Goal: Task Accomplishment & Management: Complete application form

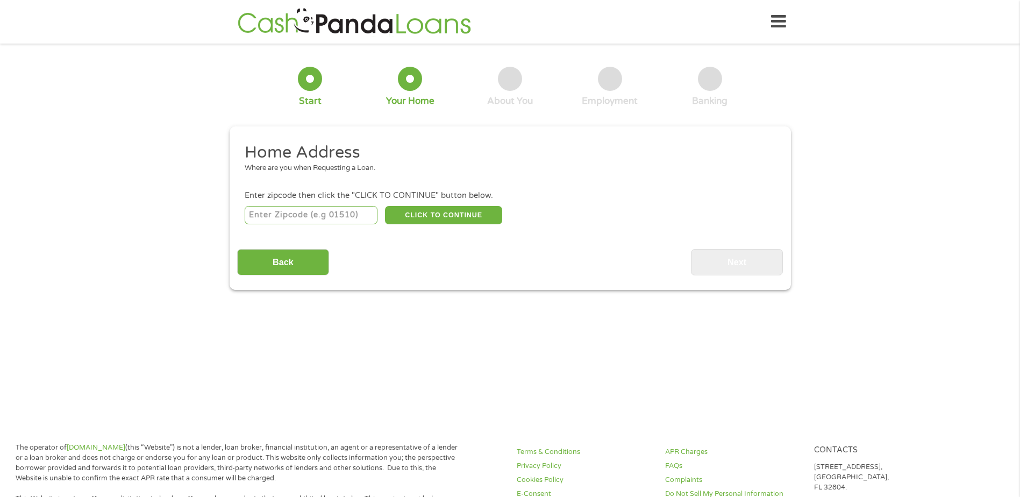
click at [331, 221] on input "number" at bounding box center [311, 215] width 133 height 18
type input "30045"
select select "[US_STATE]"
click at [446, 217] on button "CLICK TO CONTINUE" at bounding box center [443, 215] width 117 height 18
type input "30045"
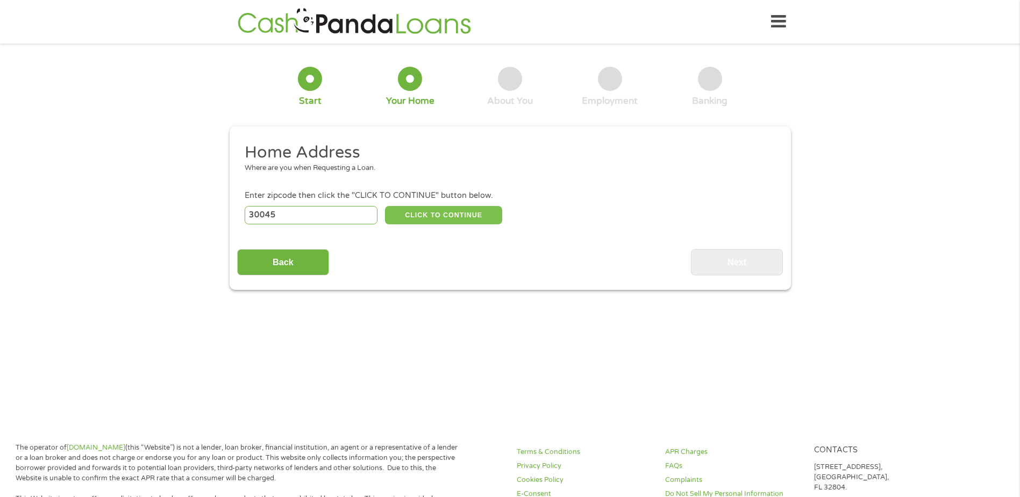
type input "[GEOGRAPHIC_DATA]"
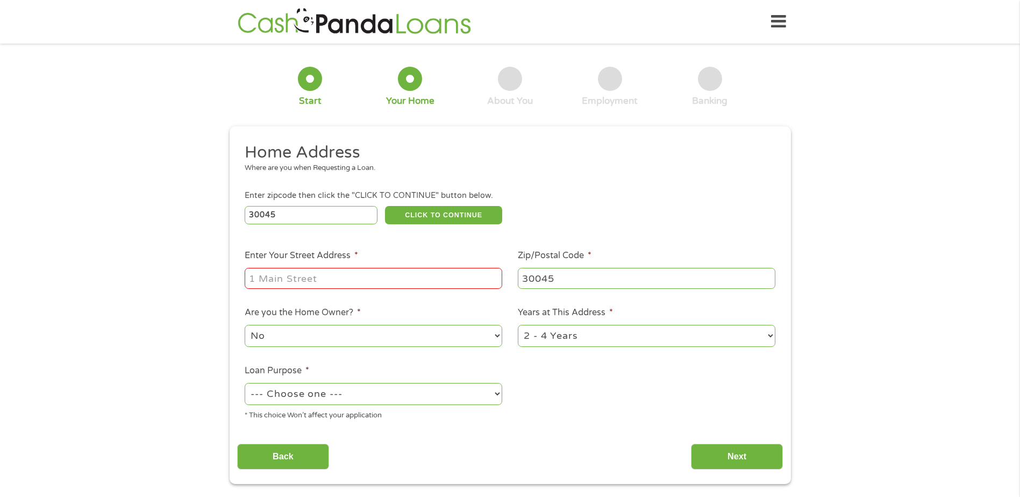
click at [427, 277] on input "Enter Your Street Address *" at bounding box center [373, 278] width 257 height 20
type input "[STREET_ADDRESS]"
click at [427, 392] on select "--- Choose one --- Pay Bills Debt Consolidation Home Improvement Major Purchase…" at bounding box center [373, 394] width 257 height 22
select select "paybills"
click at [245, 383] on select "--- Choose one --- Pay Bills Debt Consolidation Home Improvement Major Purchase…" at bounding box center [373, 394] width 257 height 22
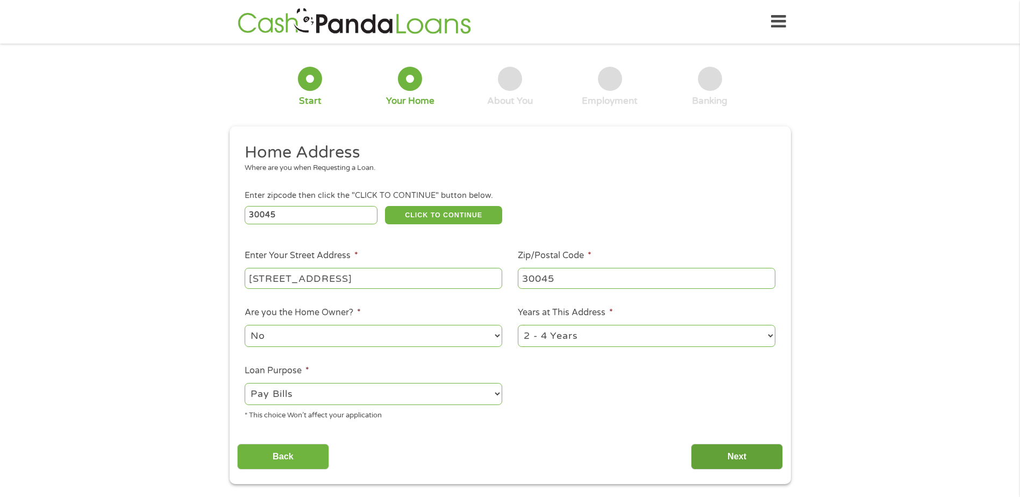
click at [761, 454] on input "Next" at bounding box center [737, 456] width 92 height 26
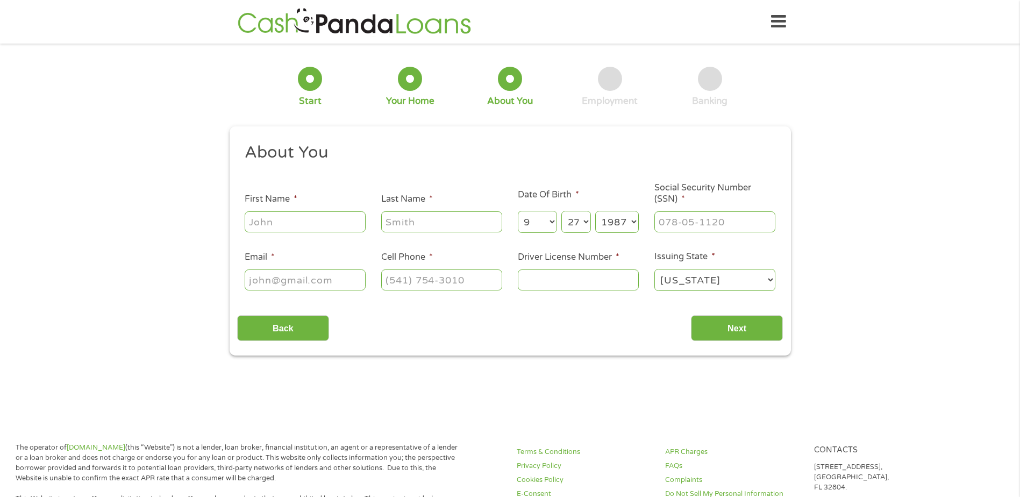
click at [267, 220] on input "First Name *" at bounding box center [305, 221] width 121 height 20
type input "MARI"
type input "YOUNG"
type input "[EMAIL_ADDRESS][DOMAIN_NAME]"
type input "[PHONE_NUMBER]"
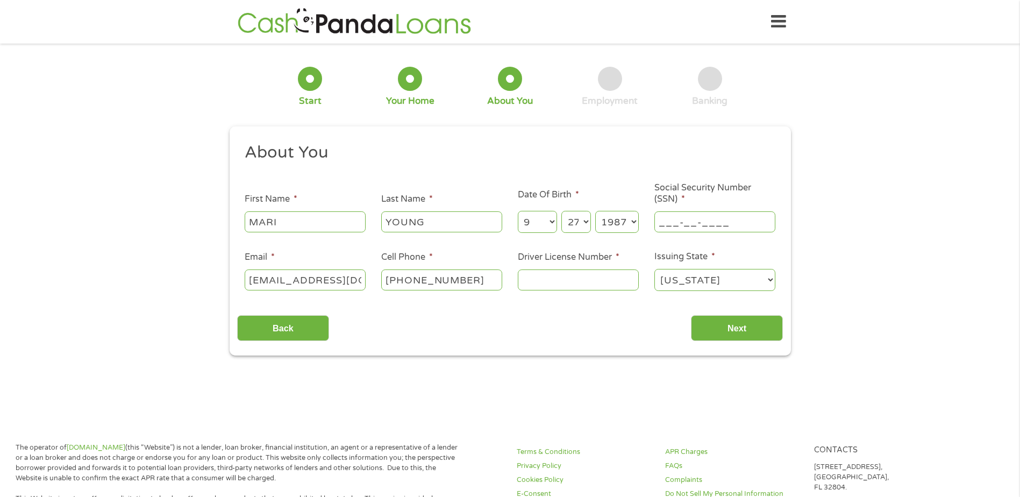
click at [722, 224] on input "___-__-____" at bounding box center [714, 221] width 121 height 20
type input "544-19-8652"
click at [574, 284] on input "Driver License Number *" at bounding box center [578, 279] width 121 height 20
type input "053295207"
click at [479, 276] on input "[PHONE_NUMBER]" at bounding box center [441, 279] width 121 height 20
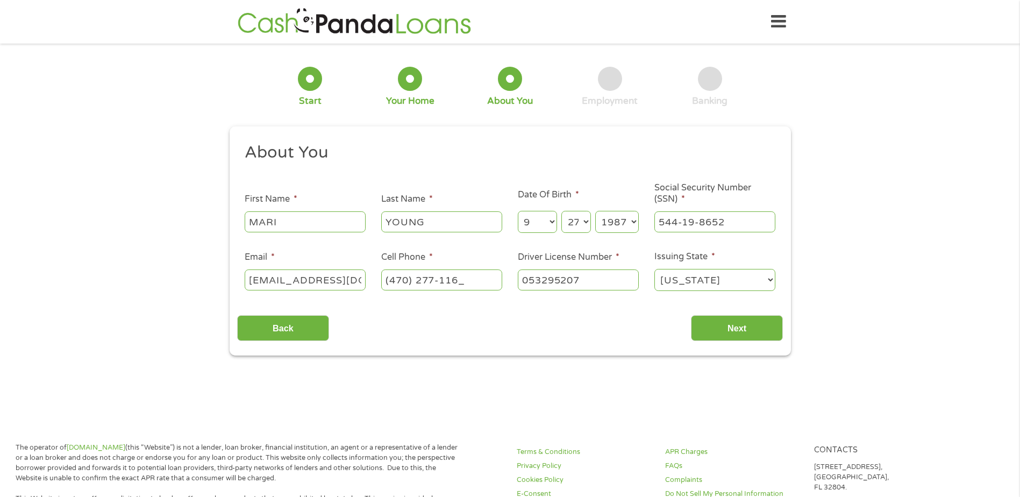
type input "[PHONE_NUMBER]"
click at [757, 329] on input "Next" at bounding box center [737, 328] width 92 height 26
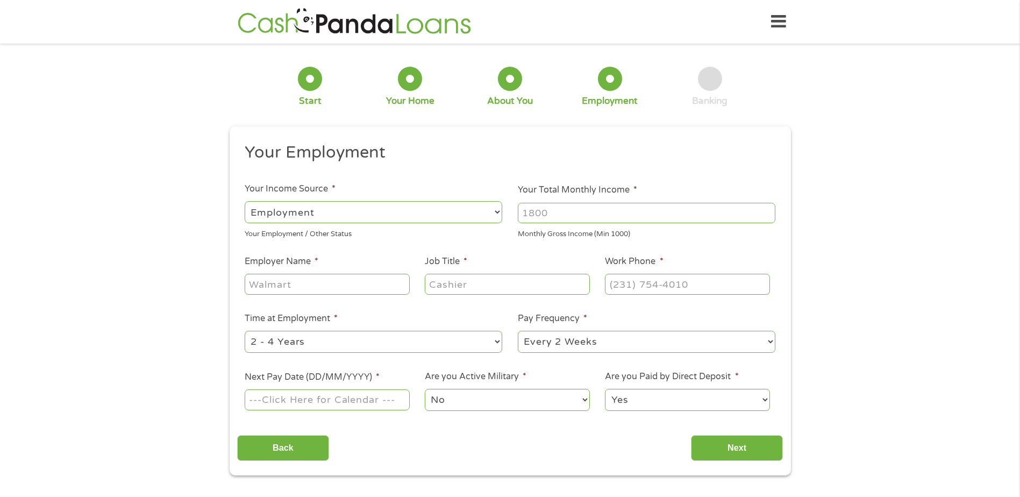
click at [673, 205] on input "Your Total Monthly Income *" at bounding box center [646, 213] width 257 height 20
type input "3200"
click at [344, 283] on input "Employer Name *" at bounding box center [327, 284] width 164 height 20
type input "one street residential"
type input "community manager"
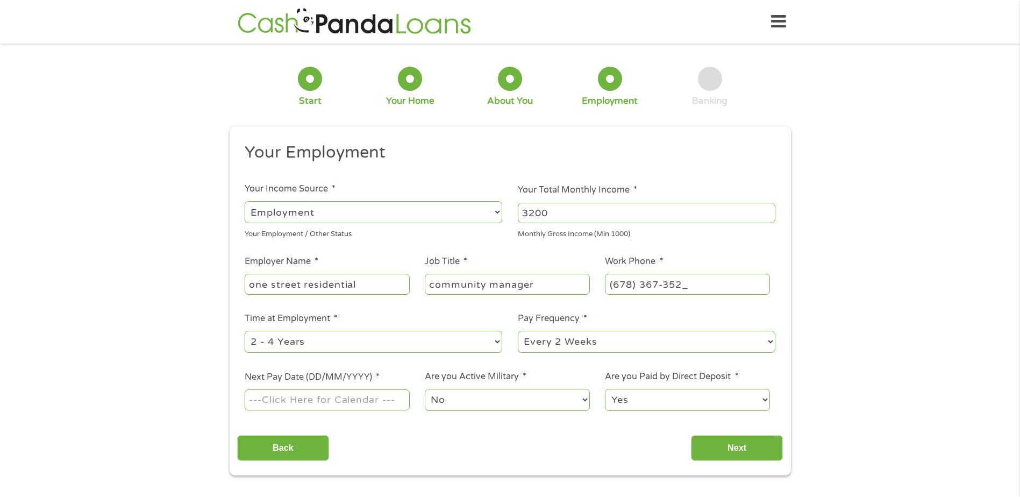
type input "[PHONE_NUMBER]"
click at [296, 339] on select "--- Choose one --- 1 Year or less 1 - 2 Years 2 - 4 Years Over 4 Years" at bounding box center [373, 342] width 257 height 22
select select "24months"
click at [245, 331] on select "--- Choose one --- 1 Year or less 1 - 2 Years 2 - 4 Years Over 4 Years" at bounding box center [373, 342] width 257 height 22
click at [358, 404] on input "Next Pay Date (DD/MM/YYYY) *" at bounding box center [327, 399] width 164 height 20
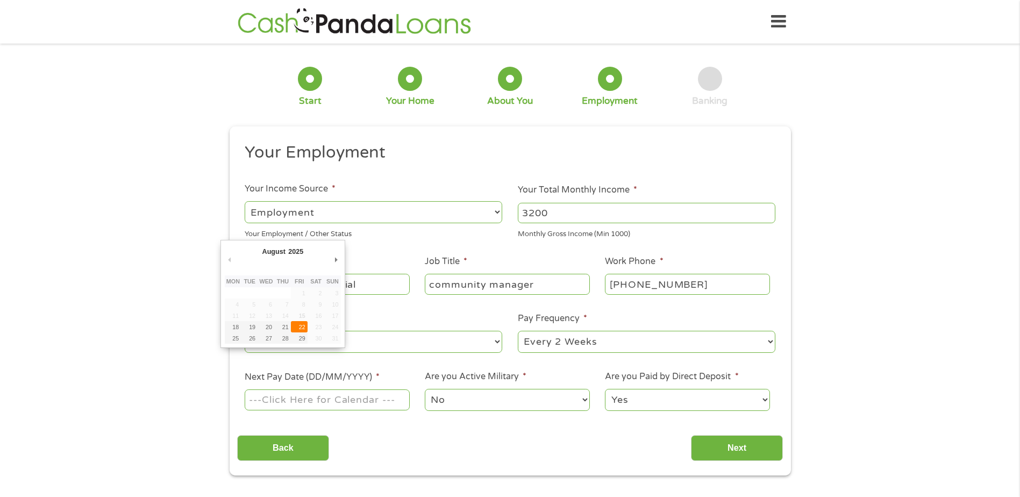
type input "[DATE]"
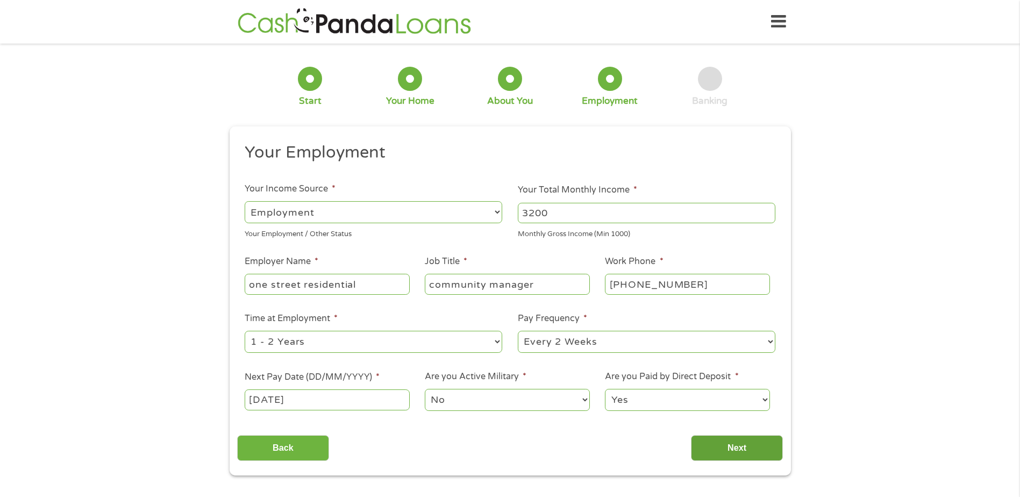
click at [735, 441] on input "Next" at bounding box center [737, 448] width 92 height 26
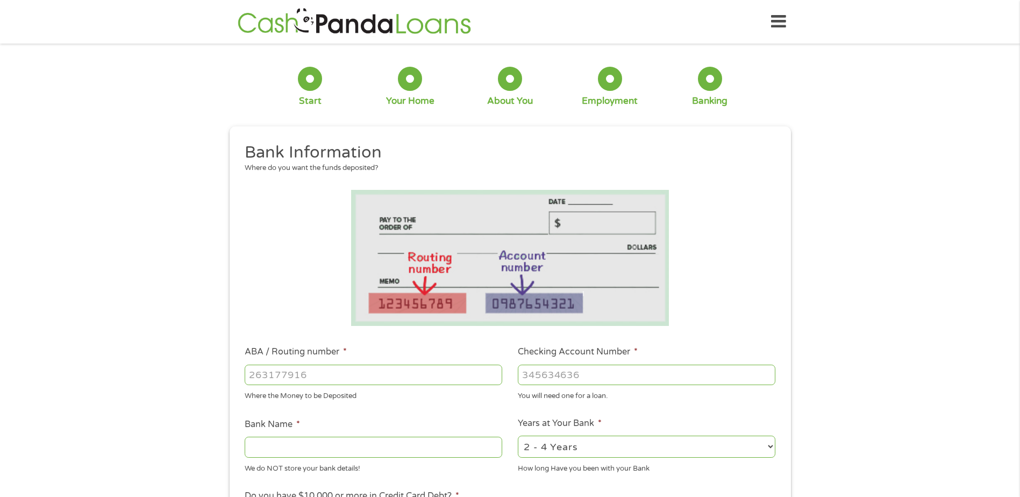
click at [792, 293] on div "1 Start 2 Your Home 3 About You 4 Employment 5 Banking 6 This field is hidden w…" at bounding box center [510, 392] width 580 height 682
click at [341, 372] on input "ABA / Routing number *" at bounding box center [373, 374] width 257 height 20
click at [342, 372] on input "ABA / Routing number *" at bounding box center [373, 374] width 257 height 20
click at [436, 381] on input "ABA / Routing number *" at bounding box center [373, 374] width 257 height 20
type input "261171338"
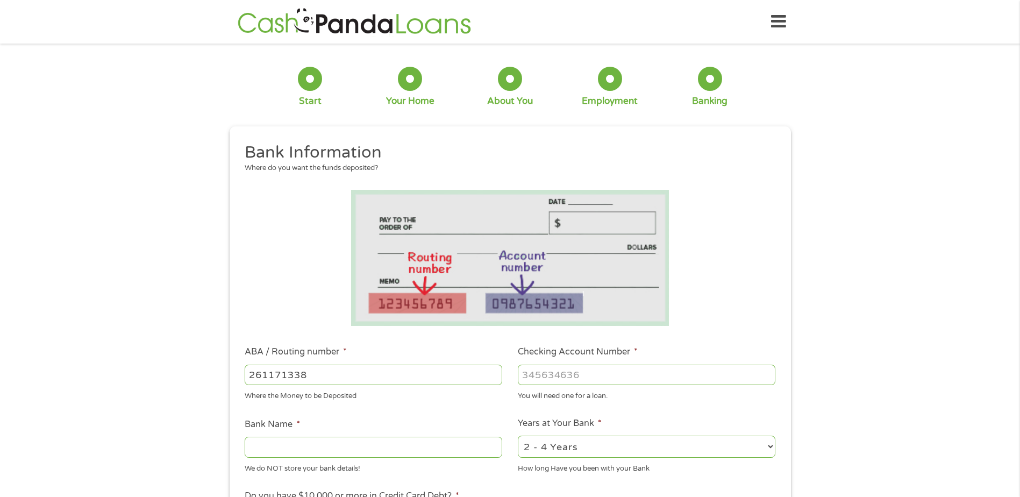
type input "ASSOCIATED CREDIT UNION"
type input "261171338"
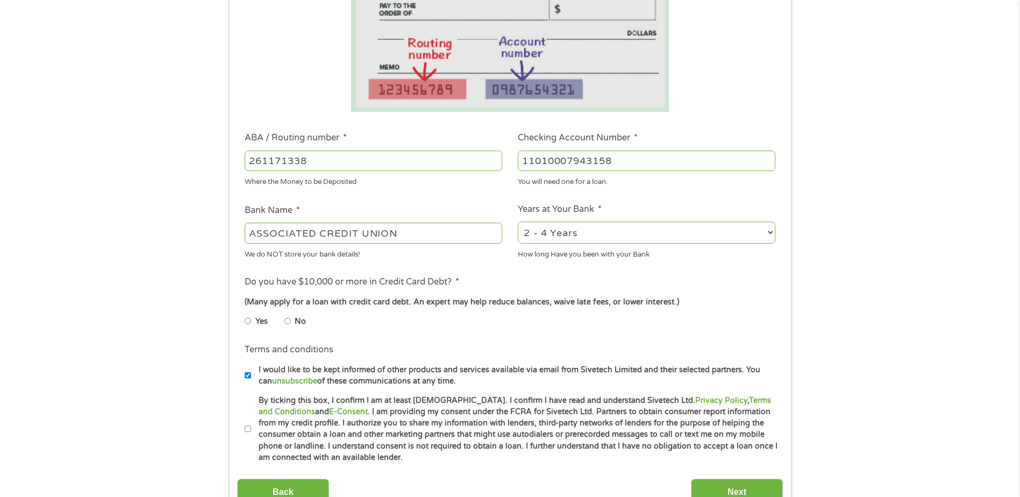
scroll to position [322, 0]
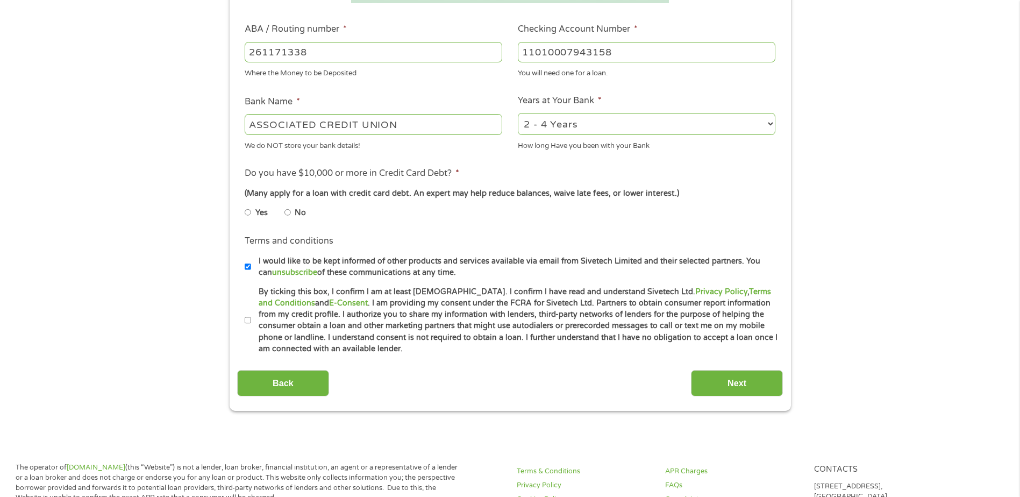
type input "11010007943158"
click at [295, 213] on label "No" at bounding box center [300, 213] width 11 height 12
click at [291, 213] on input "No" at bounding box center [287, 212] width 6 height 17
radio input "true"
click at [243, 323] on li "Terms and conditions * By ticking this box, I confirm I am at least [DEMOGRAPHI…" at bounding box center [510, 320] width 546 height 69
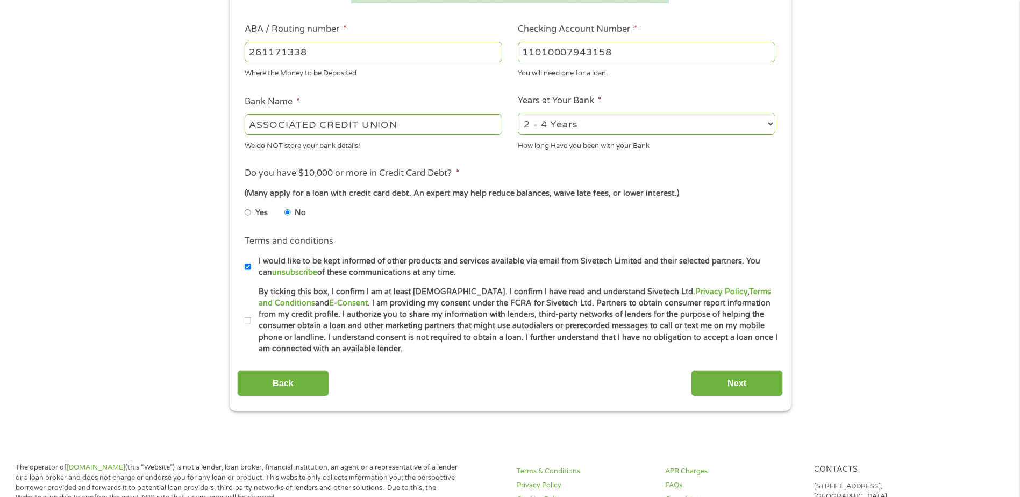
click at [246, 321] on input "By ticking this box, I confirm I am at least [DEMOGRAPHIC_DATA]. I confirm I ha…" at bounding box center [248, 320] width 6 height 17
checkbox input "true"
click at [740, 377] on input "Next" at bounding box center [737, 383] width 92 height 26
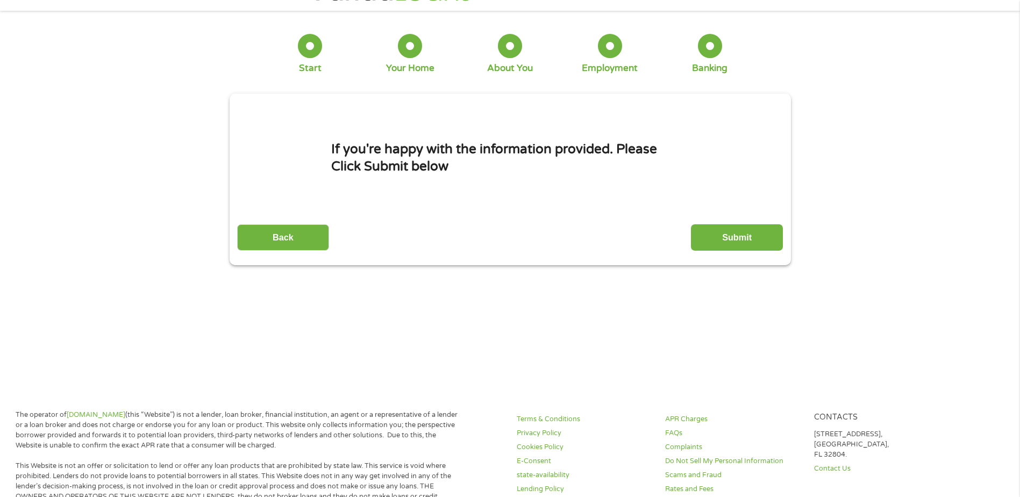
scroll to position [0, 0]
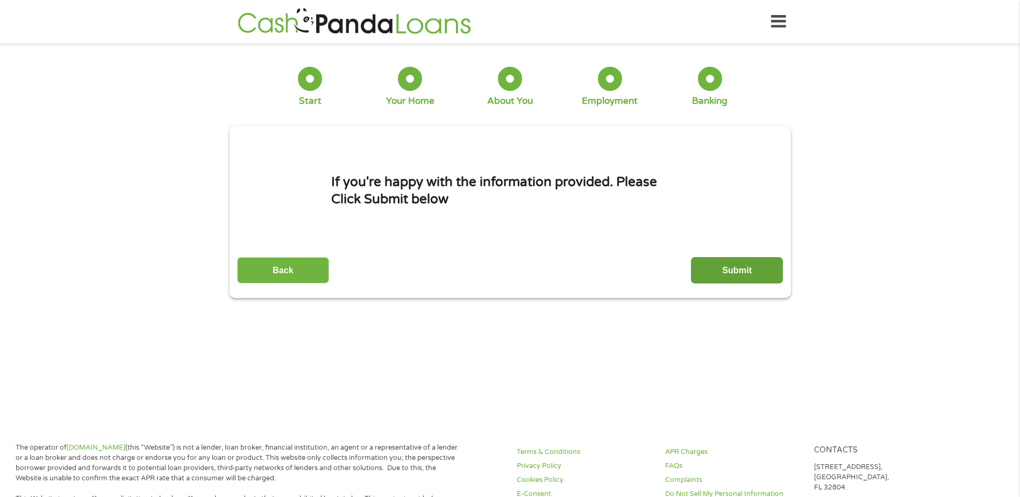
click at [733, 274] on input "Submit" at bounding box center [737, 270] width 92 height 26
